Goal: Task Accomplishment & Management: Manage account settings

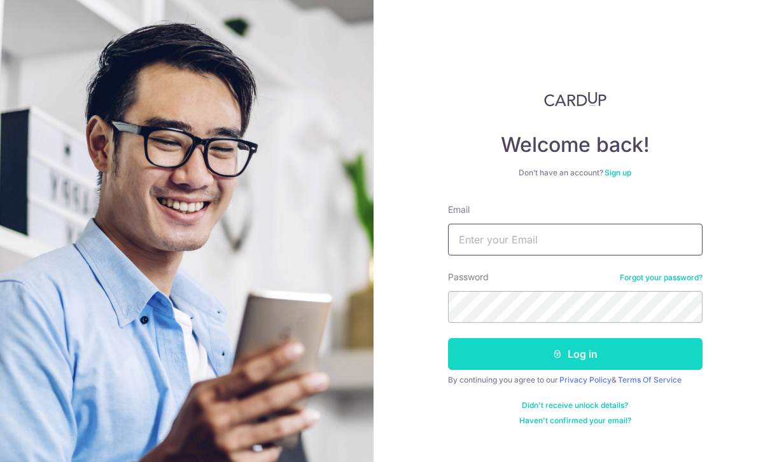
type input "[EMAIL_ADDRESS][DOMAIN_NAME]"
click at [535, 349] on button "Log in" at bounding box center [575, 354] width 254 height 32
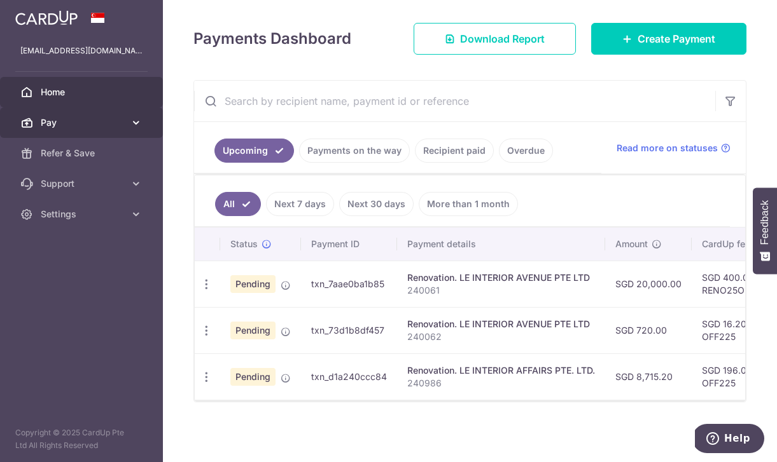
click at [66, 133] on link "Pay" at bounding box center [81, 122] width 163 height 31
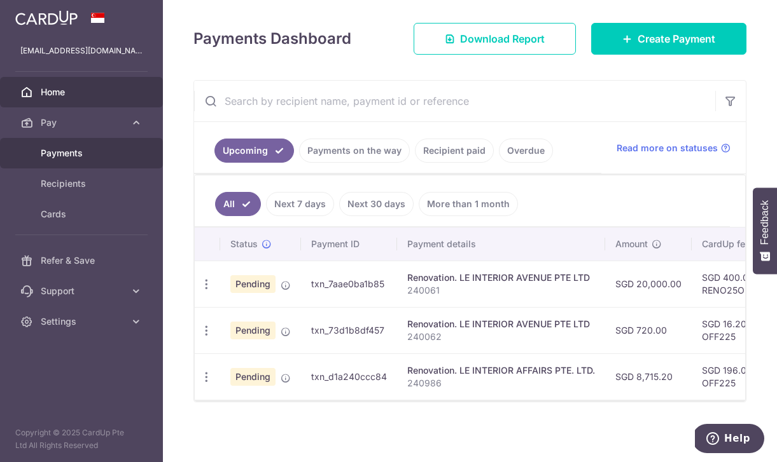
click at [76, 154] on span "Payments" at bounding box center [83, 153] width 84 height 13
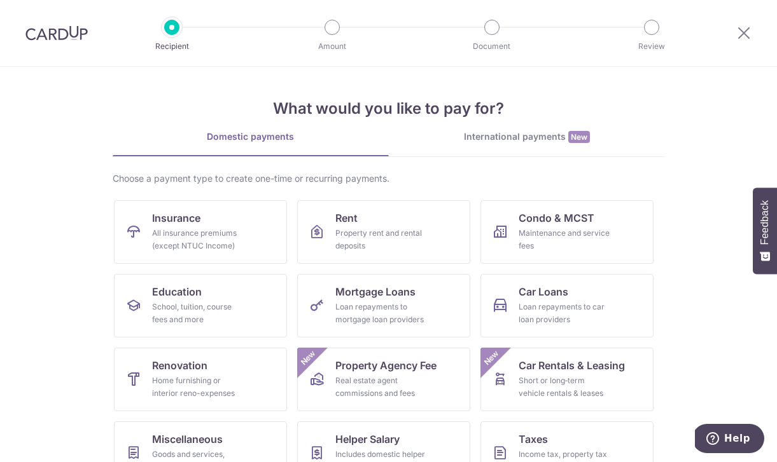
click at [47, 36] on img at bounding box center [56, 32] width 62 height 15
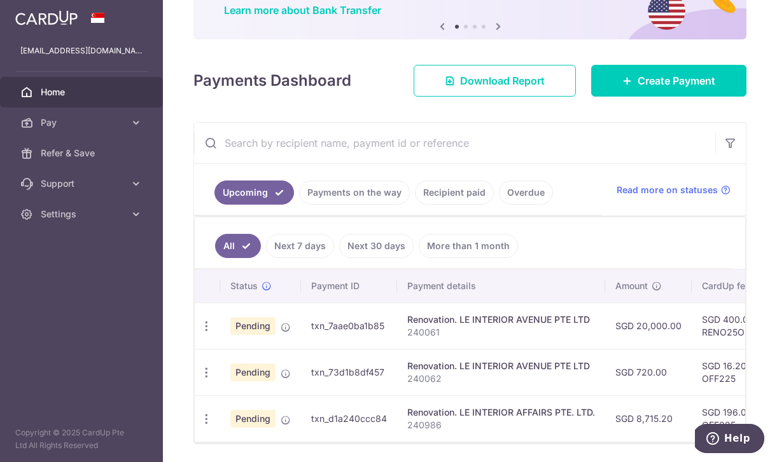
scroll to position [150, 0]
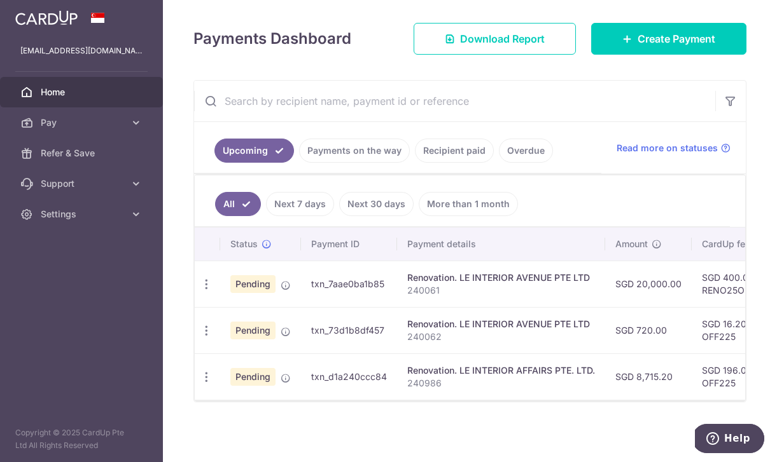
click at [462, 294] on p "240061" at bounding box center [501, 290] width 188 height 13
click at [200, 286] on icon "button" at bounding box center [206, 284] width 13 height 13
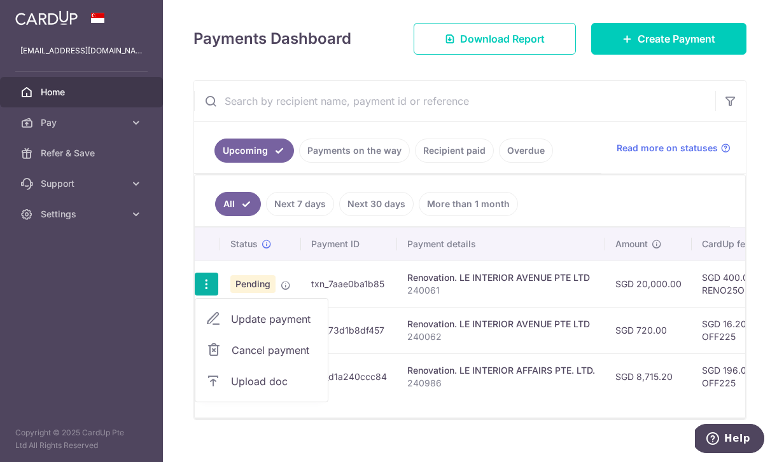
click at [247, 386] on span "Upload doc" at bounding box center [274, 381] width 86 height 15
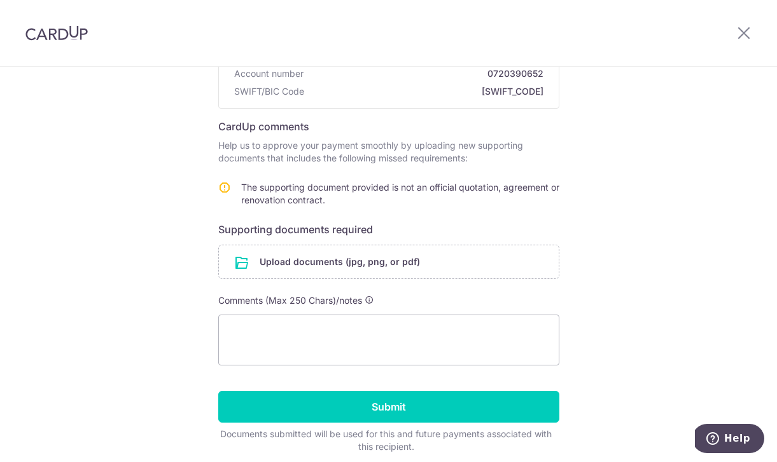
scroll to position [211, 0]
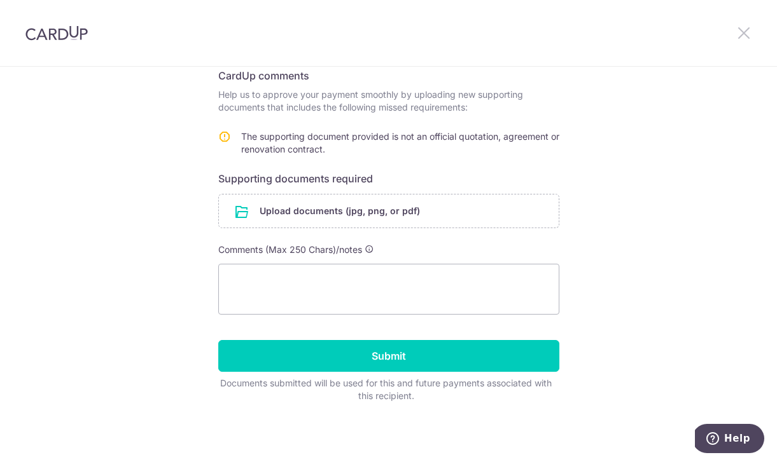
click at [740, 28] on icon at bounding box center [743, 33] width 15 height 16
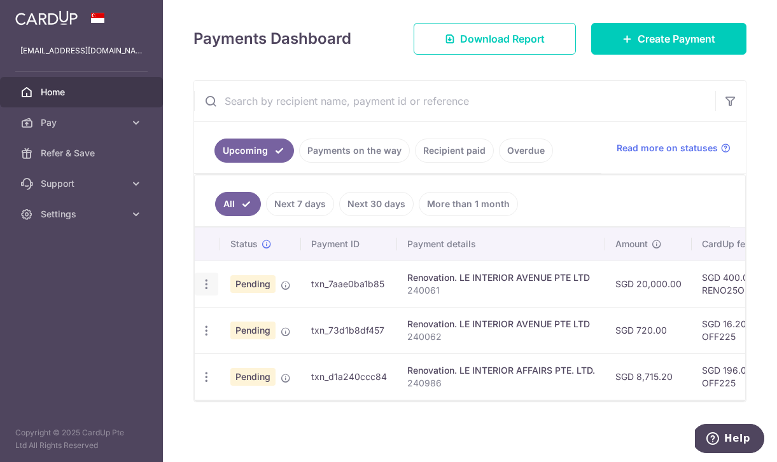
click at [206, 289] on icon "button" at bounding box center [206, 284] width 13 height 13
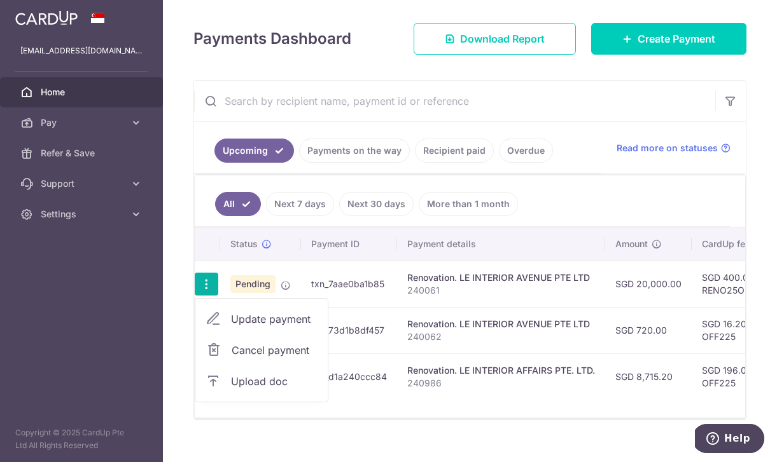
click at [263, 382] on span "Upload doc" at bounding box center [274, 381] width 86 height 15
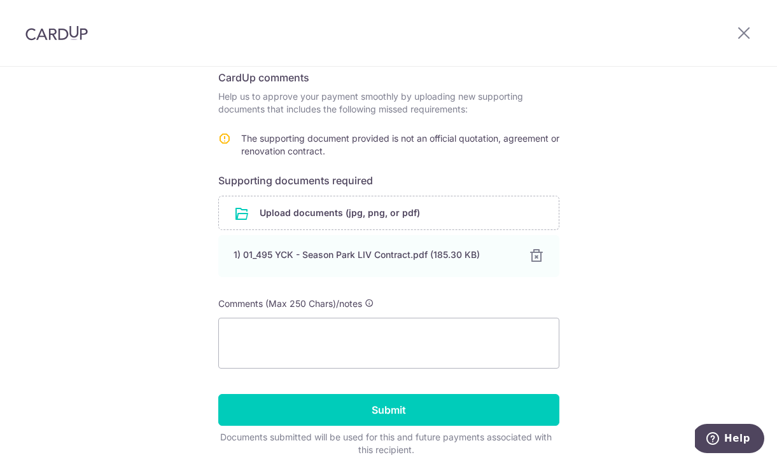
scroll to position [211, 0]
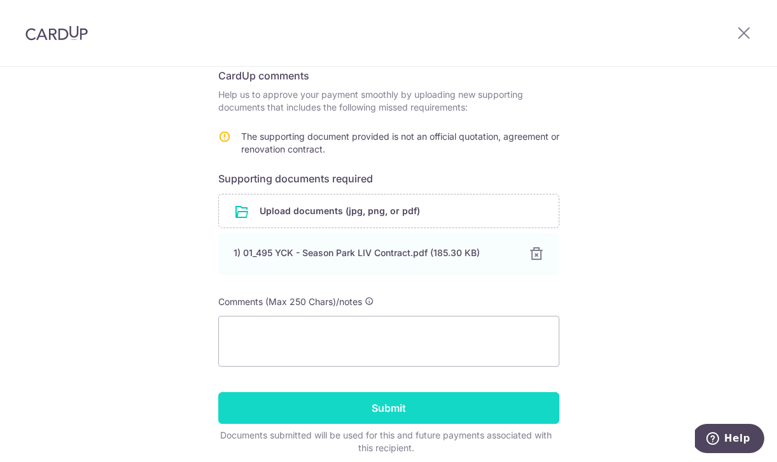
click at [401, 406] on input "Submit" at bounding box center [388, 408] width 341 height 32
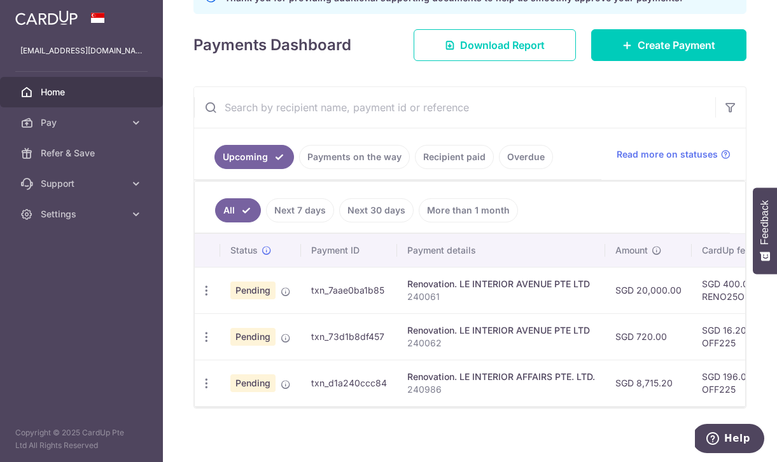
scroll to position [207, 0]
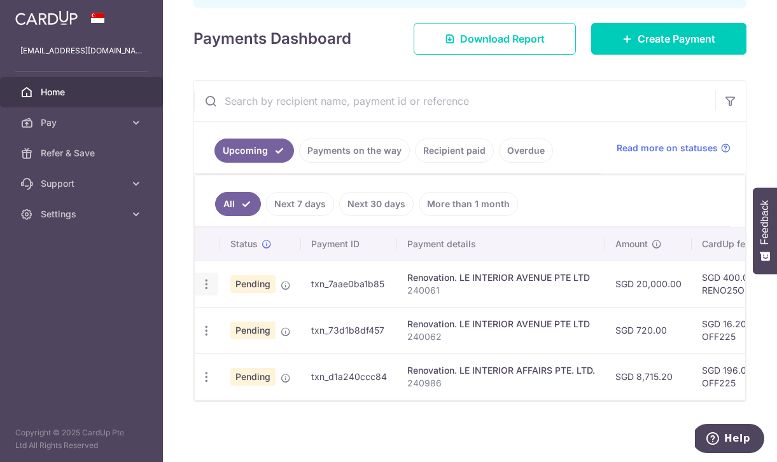
click at [210, 284] on icon "button" at bounding box center [206, 284] width 13 height 13
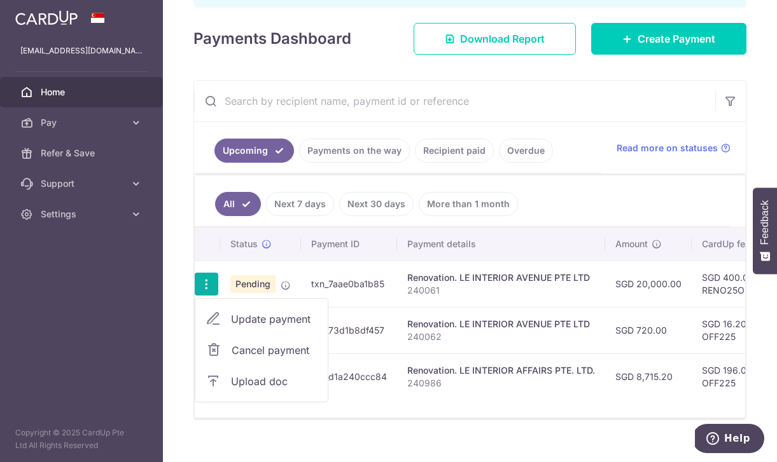
click at [176, 267] on div "× Pause Schedule Pause all future payments in this series Pause just this one p…" at bounding box center [470, 231] width 614 height 462
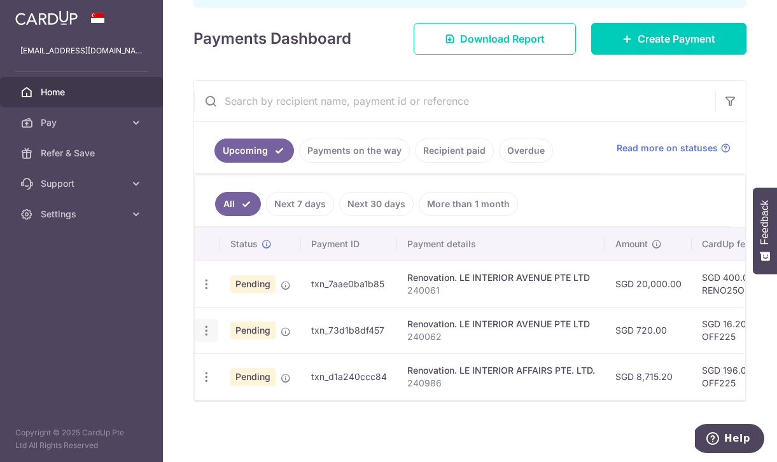
click at [205, 291] on icon "button" at bounding box center [206, 284] width 13 height 13
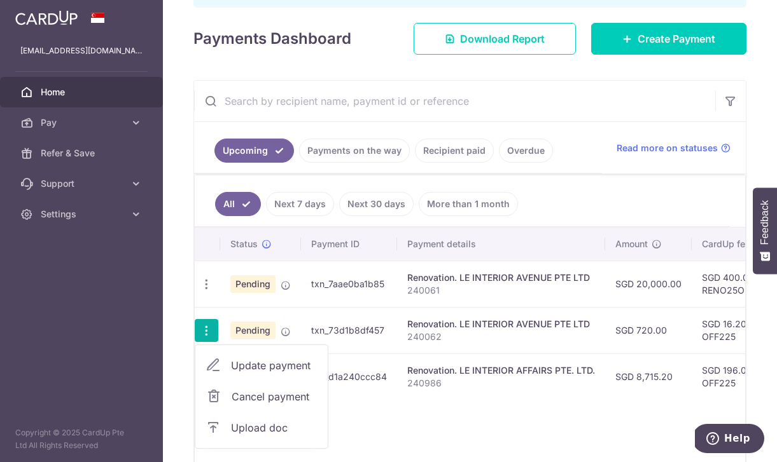
click at [265, 427] on span "Upload doc" at bounding box center [274, 427] width 86 height 15
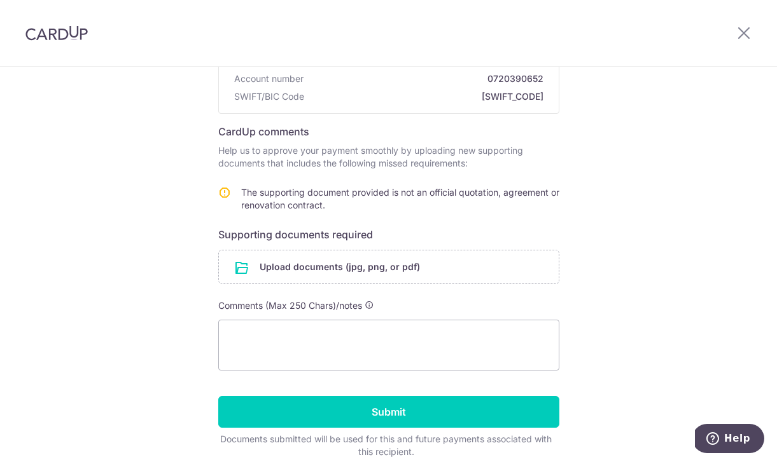
scroll to position [198, 0]
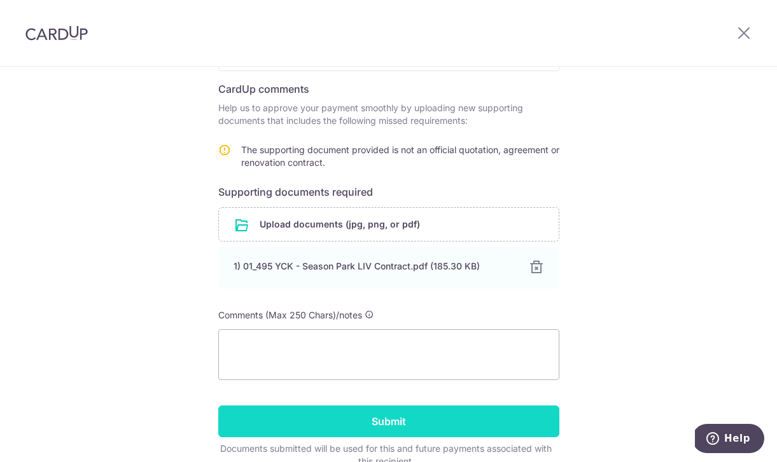
click at [424, 412] on input "Submit" at bounding box center [388, 422] width 341 height 32
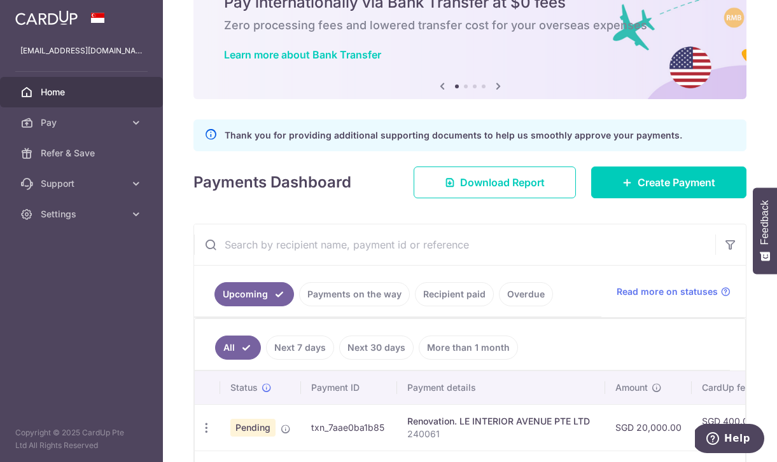
scroll to position [207, 0]
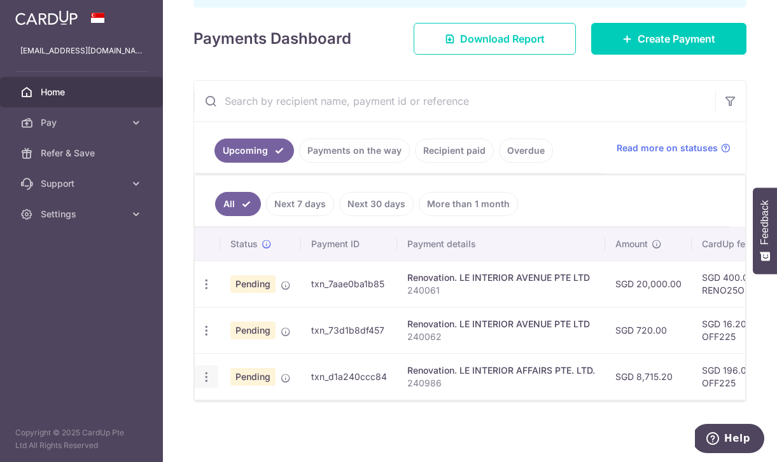
click at [206, 291] on icon "button" at bounding box center [206, 284] width 13 height 13
click at [206, 378] on icon "button" at bounding box center [206, 377] width 13 height 13
click at [207, 291] on icon "button" at bounding box center [206, 284] width 13 height 13
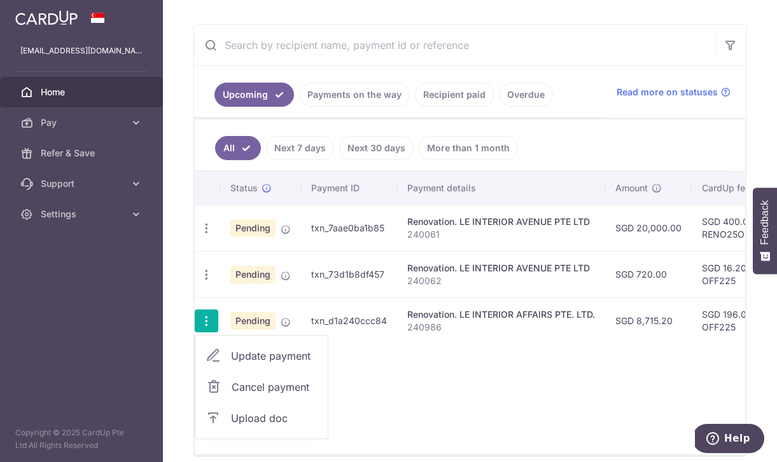
scroll to position [273, 0]
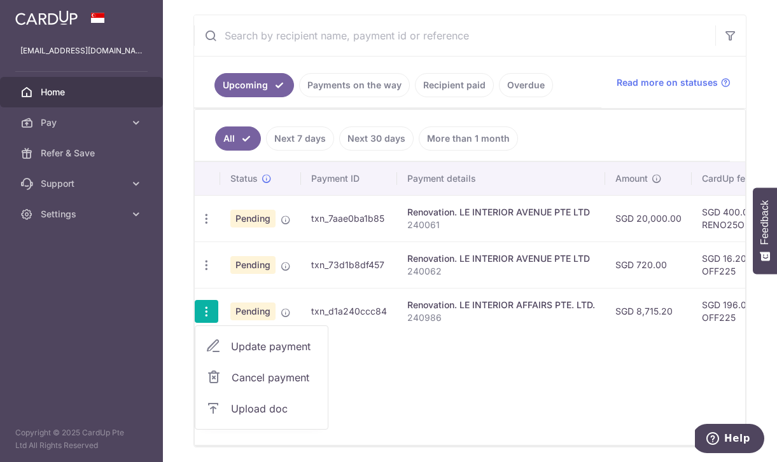
click at [264, 404] on span "Upload doc" at bounding box center [274, 408] width 86 height 15
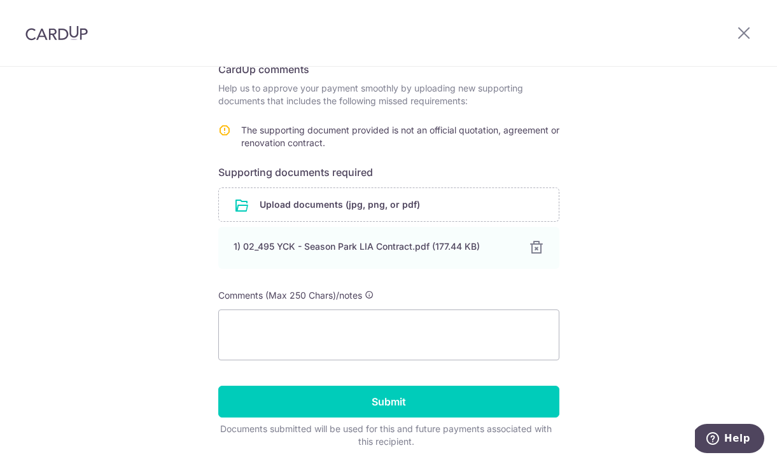
scroll to position [230, 0]
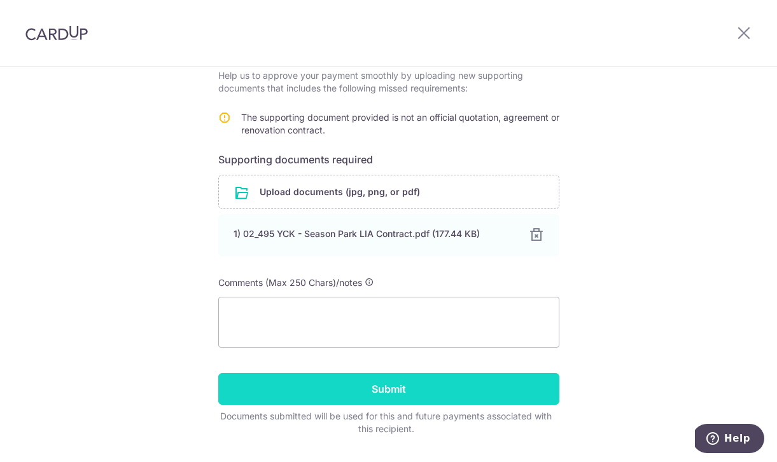
click at [408, 382] on input "Submit" at bounding box center [388, 389] width 341 height 32
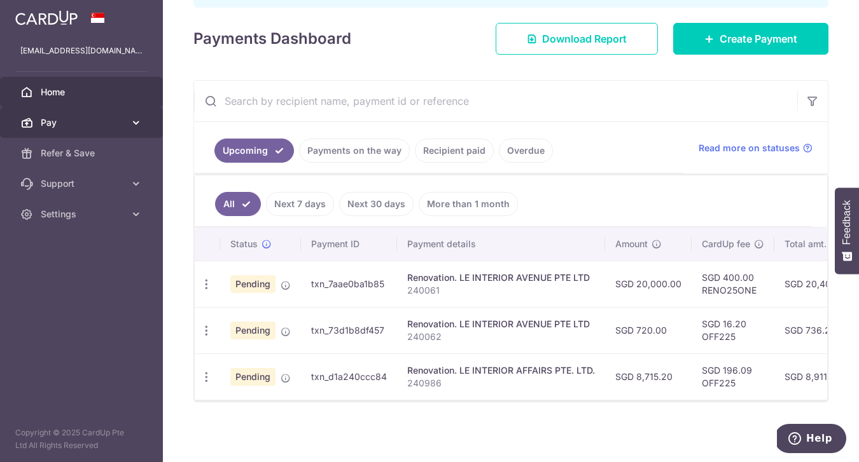
click at [48, 122] on span "Pay" at bounding box center [83, 122] width 84 height 13
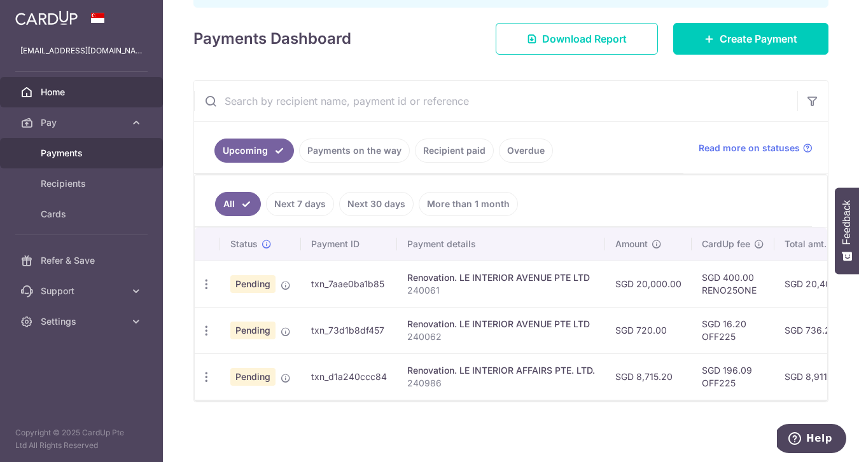
click at [60, 160] on link "Payments" at bounding box center [81, 153] width 163 height 31
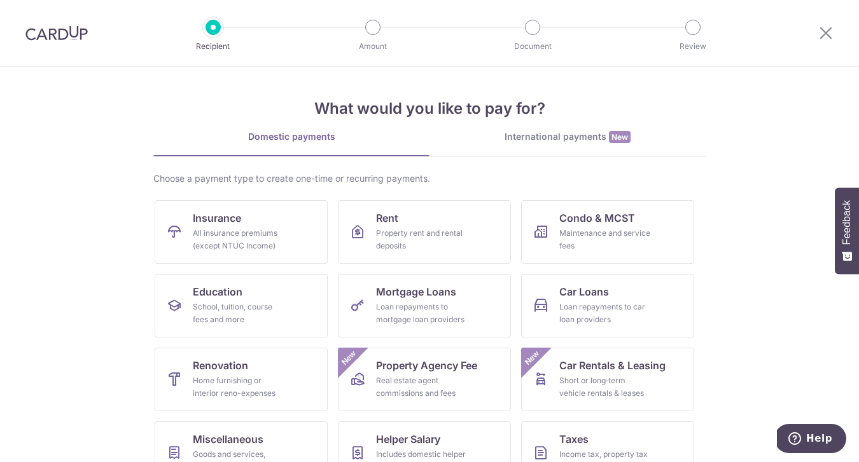
click at [40, 34] on img at bounding box center [56, 32] width 62 height 15
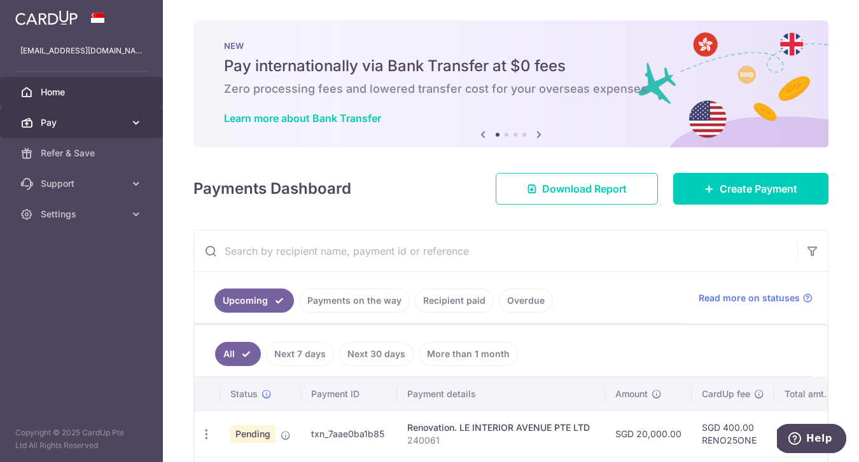
click at [138, 121] on icon at bounding box center [136, 122] width 13 height 13
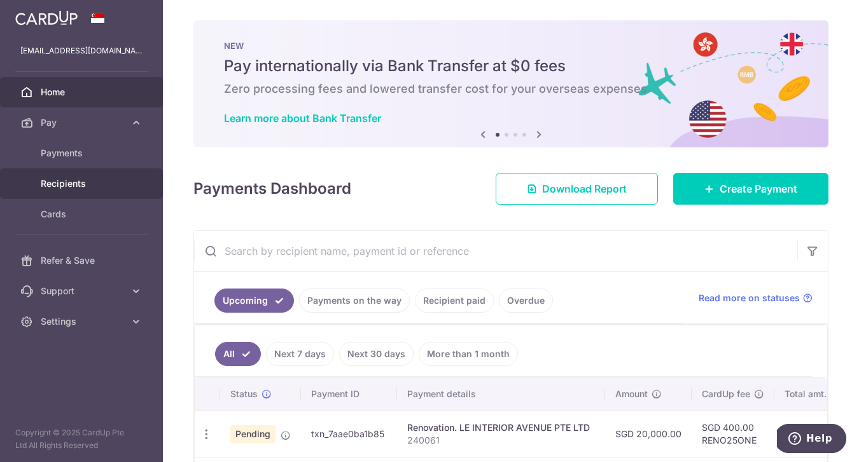
click at [73, 180] on span "Recipients" at bounding box center [83, 183] width 84 height 13
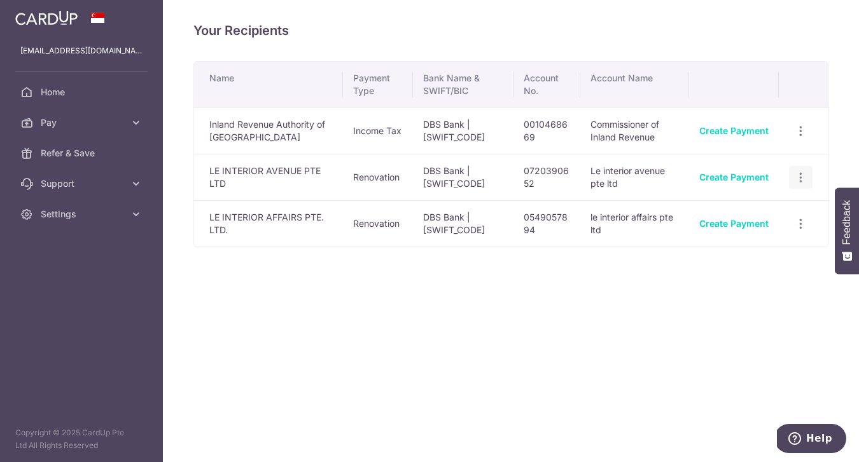
click at [803, 138] on icon "button" at bounding box center [800, 131] width 13 height 13
click at [624, 318] on div "Your Recipients Name Payment Type Bank Name & SWIFT/BIC Account No. Account Nam…" at bounding box center [511, 231] width 696 height 462
click at [134, 121] on icon at bounding box center [136, 122] width 13 height 13
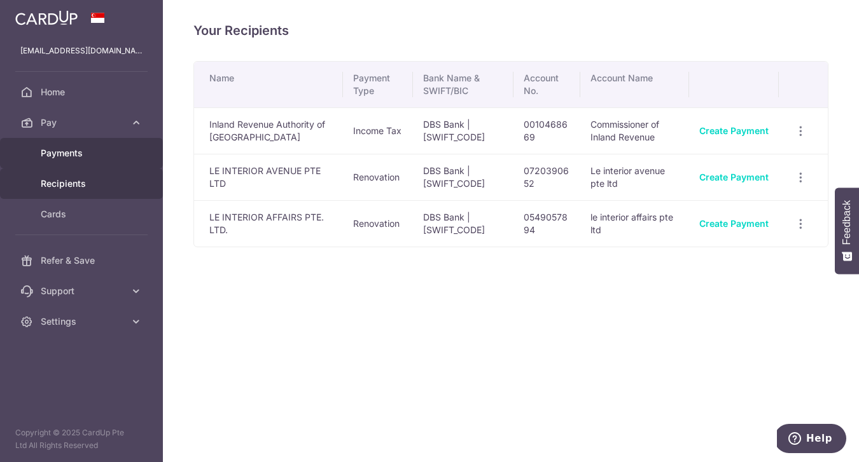
click at [60, 142] on link "Payments" at bounding box center [81, 153] width 163 height 31
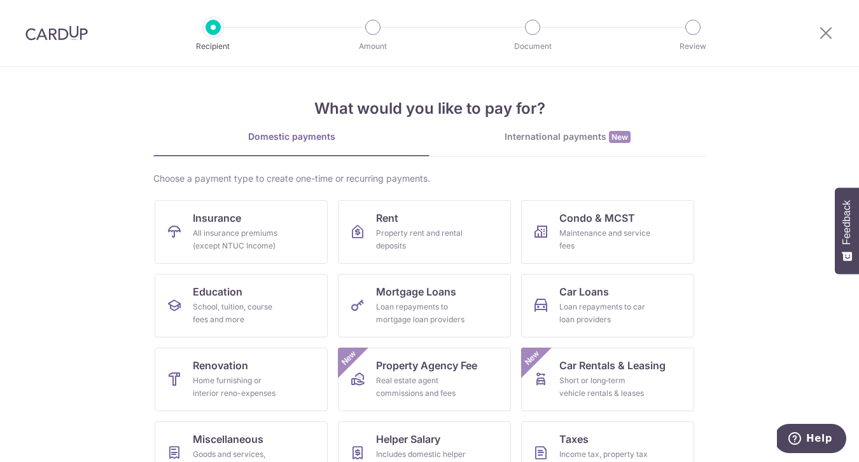
click at [57, 38] on img at bounding box center [56, 32] width 62 height 15
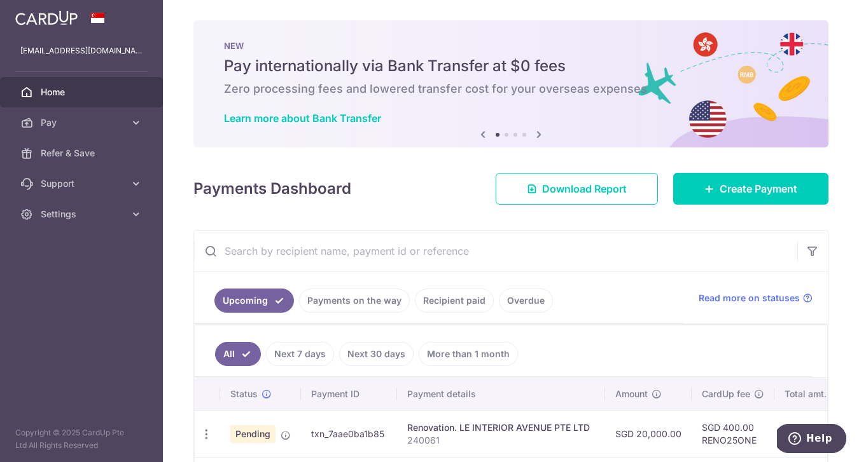
scroll to position [100, 0]
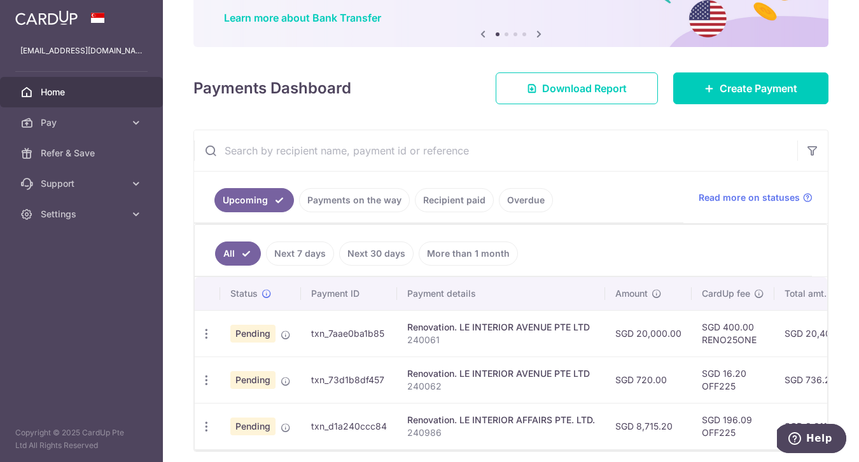
click at [356, 200] on link "Payments on the way" at bounding box center [354, 200] width 111 height 24
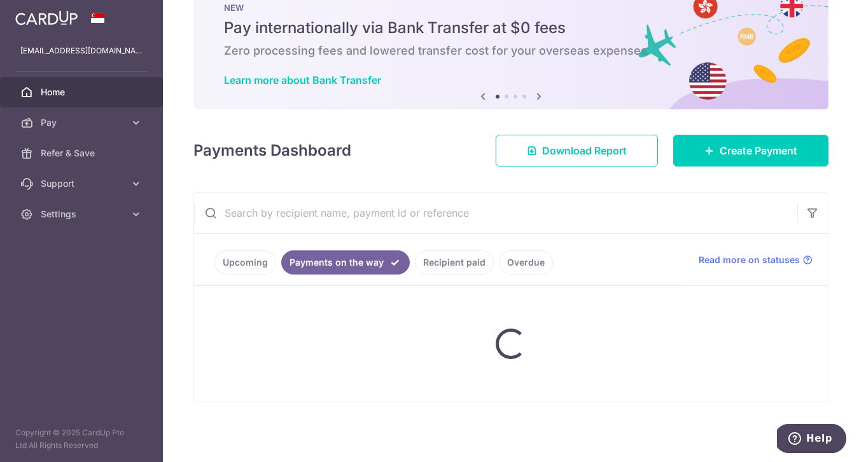
scroll to position [90, 0]
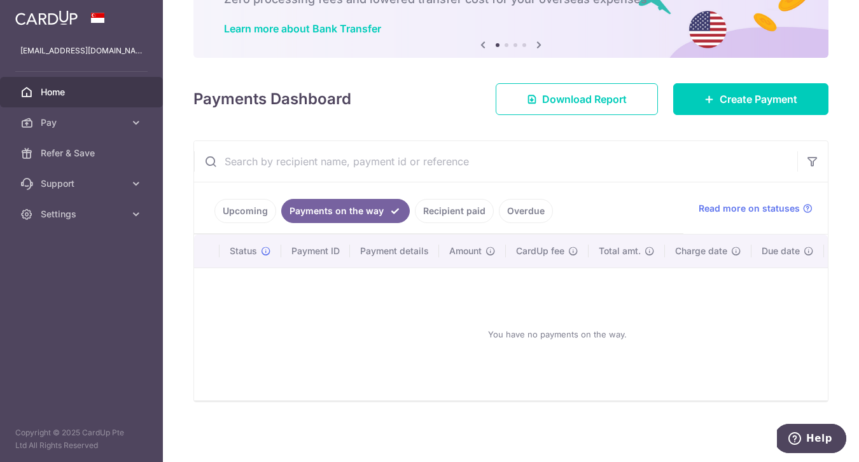
click at [238, 212] on link "Upcoming" at bounding box center [245, 211] width 62 height 24
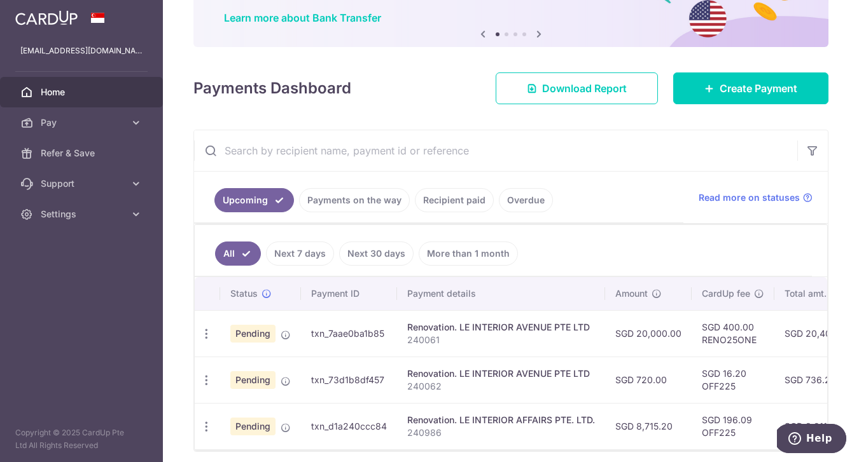
scroll to position [150, 0]
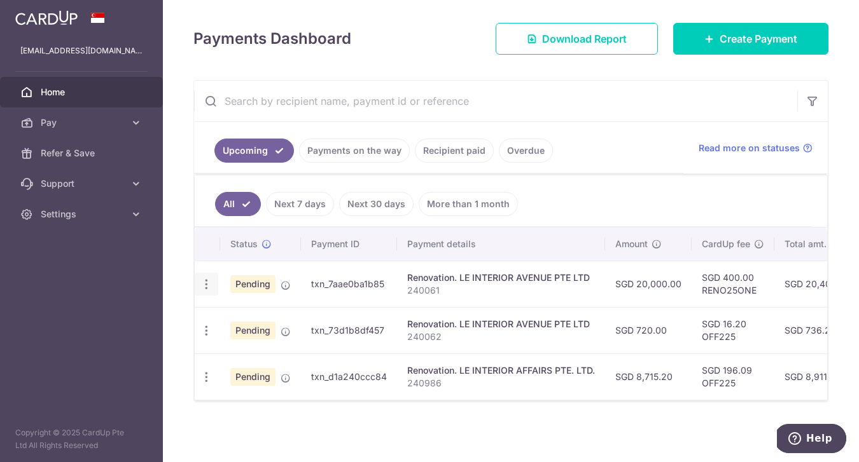
click at [216, 284] on div "Update payment Cancel payment Upload doc" at bounding box center [207, 285] width 24 height 24
click at [209, 284] on icon "button" at bounding box center [206, 284] width 13 height 13
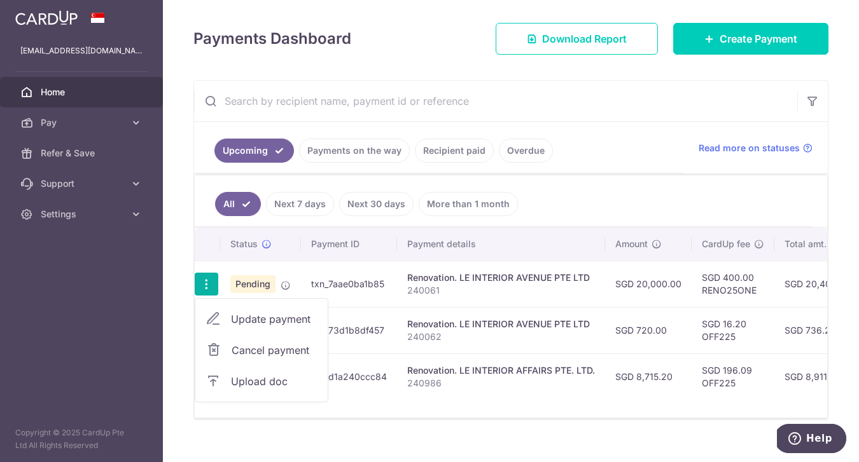
click at [240, 385] on span "Upload doc" at bounding box center [274, 381] width 86 height 15
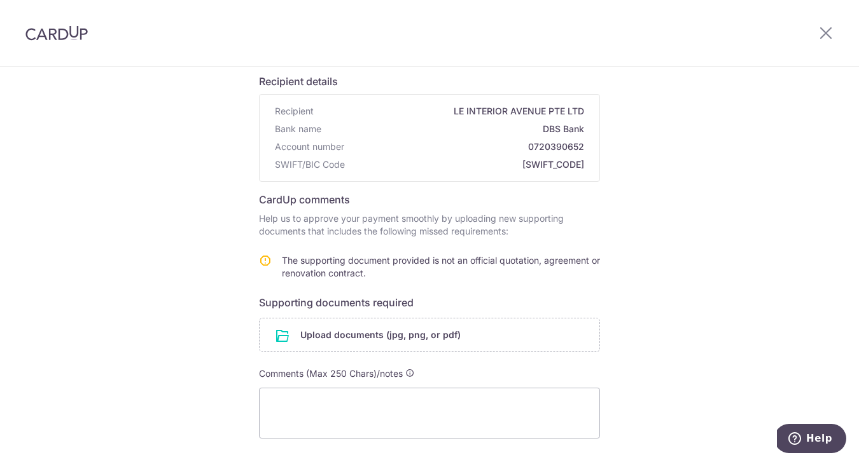
scroll to position [211, 0]
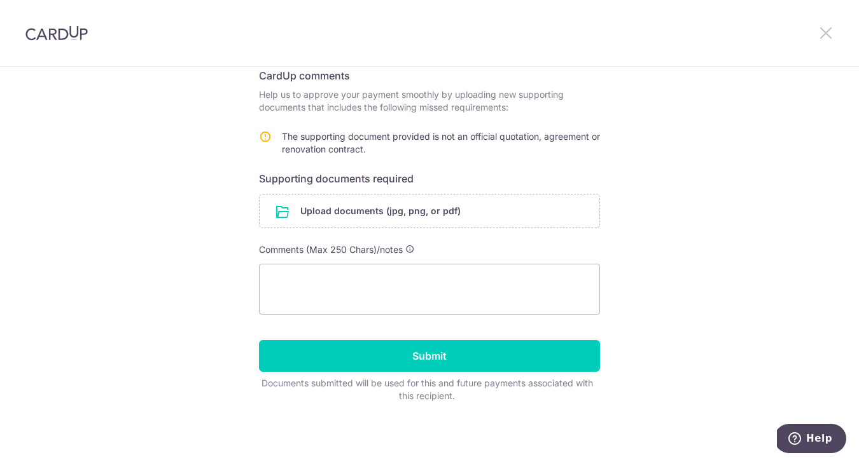
click at [822, 34] on icon at bounding box center [825, 33] width 15 height 16
